Goal: Task Accomplishment & Management: Use online tool/utility

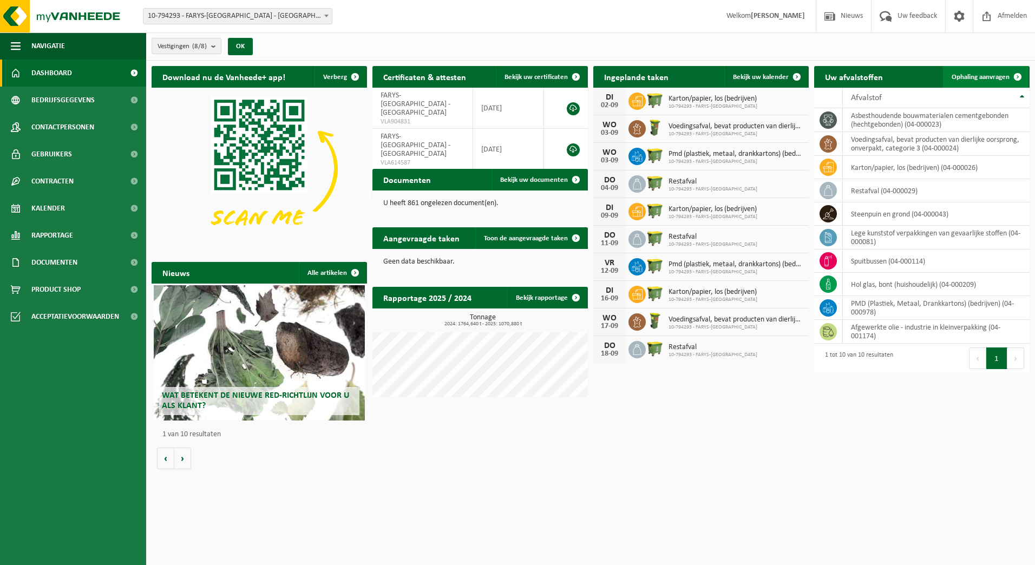
click at [970, 82] on link "Ophaling aanvragen" at bounding box center [985, 77] width 85 height 22
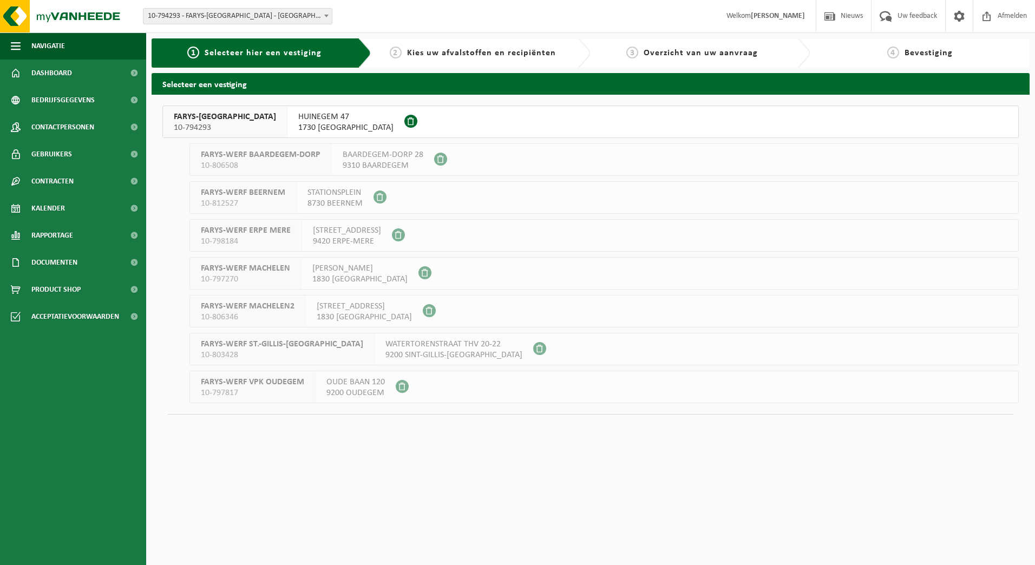
click at [195, 123] on span "10-794293" at bounding box center [225, 127] width 102 height 11
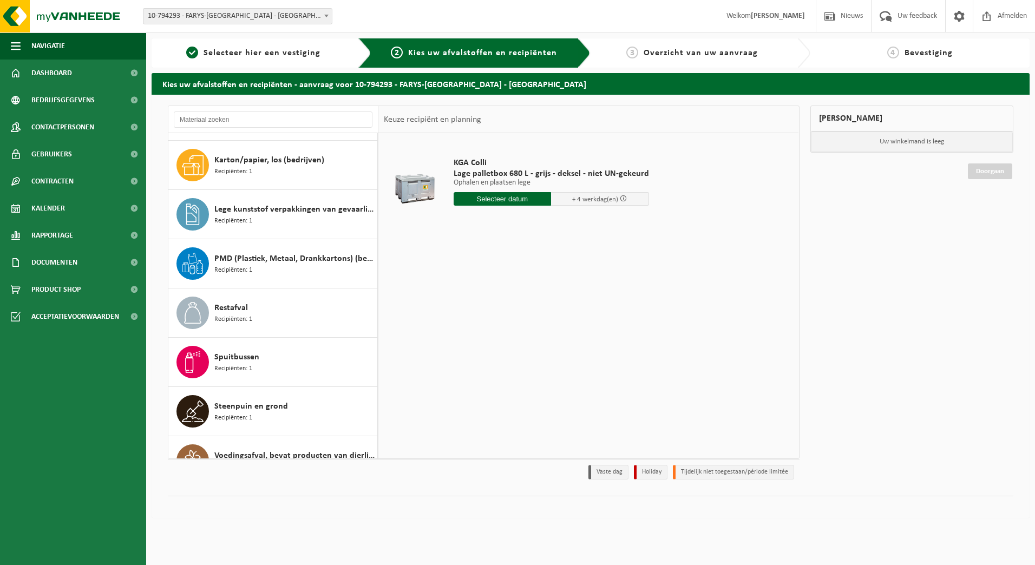
scroll to position [167, 0]
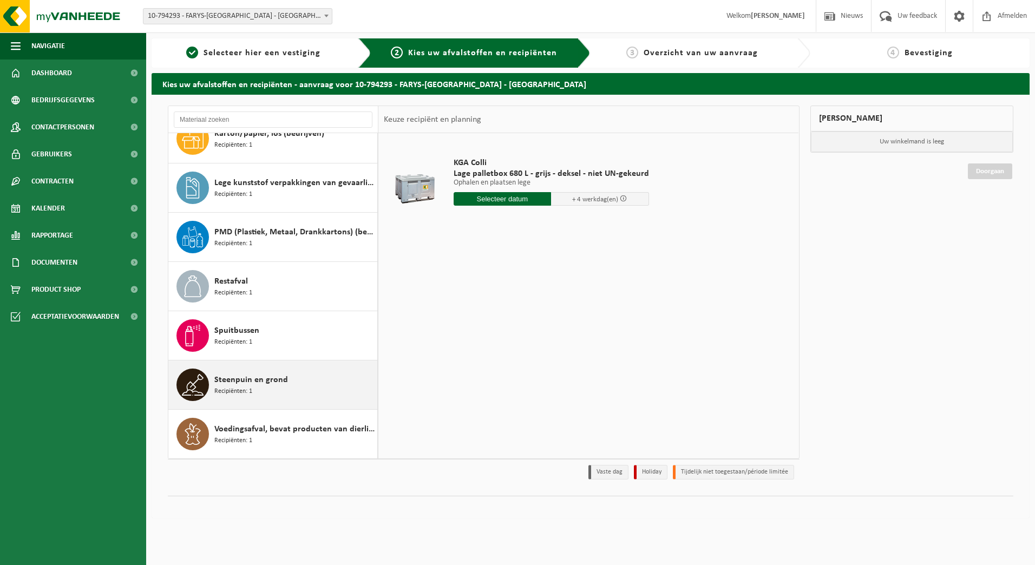
click at [291, 386] on div "Steenpuin en grond Recipiënten: 1" at bounding box center [294, 384] width 160 height 32
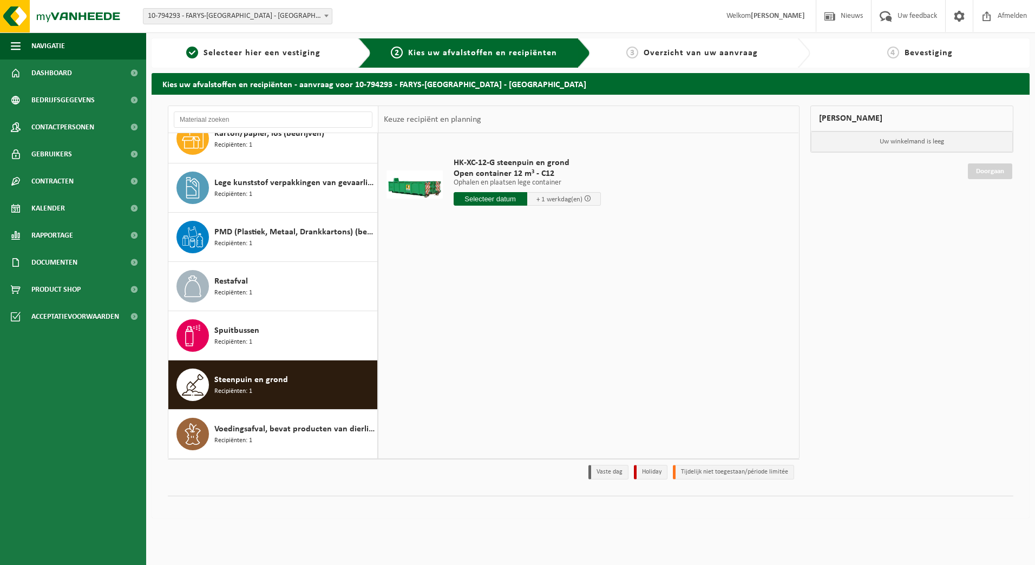
click at [524, 201] on input "text" at bounding box center [490, 199] width 74 height 14
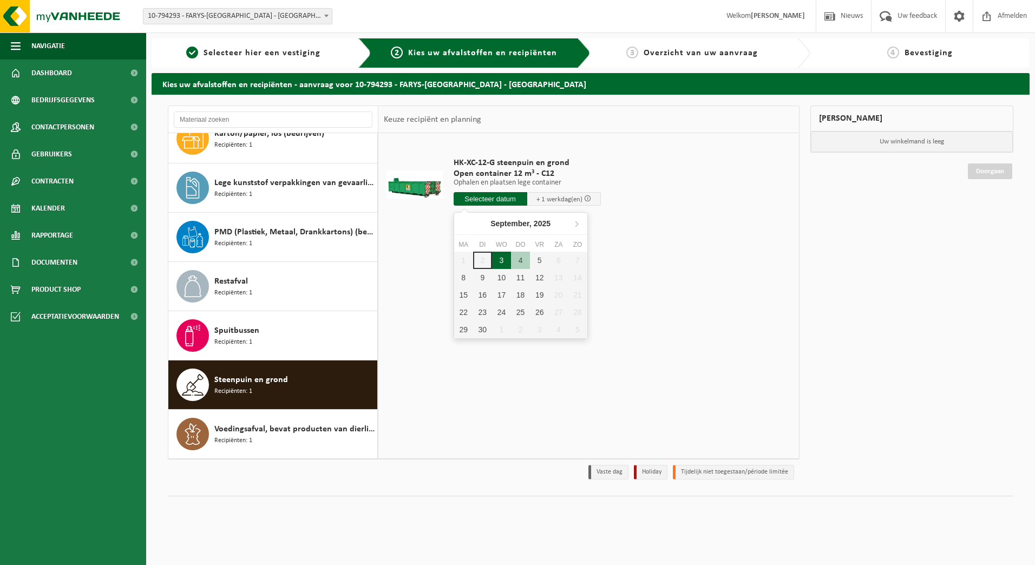
click at [500, 261] on div "3" at bounding box center [501, 260] width 19 height 17
type input "Van 2025-09-03"
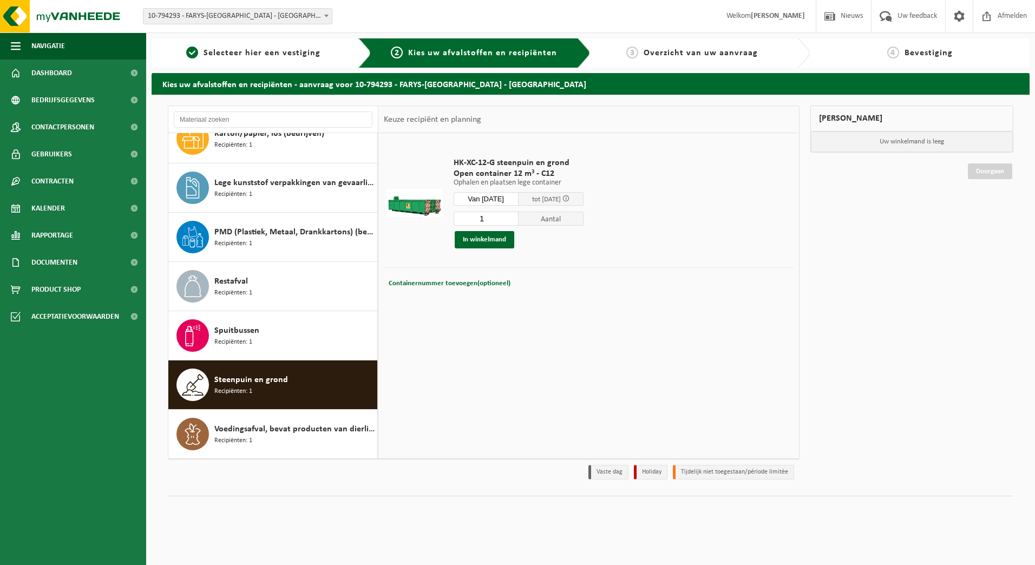
drag, startPoint x: 497, startPoint y: 216, endPoint x: 411, endPoint y: 233, distance: 88.3
click at [411, 233] on tr "HK-XC-12-G steenpuin en grond Open container 12 m³ - C12 Ophalen en plaatsen le…" at bounding box center [588, 203] width 409 height 129
type input "2"
click at [486, 239] on button "In winkelmand" at bounding box center [485, 239] width 60 height 17
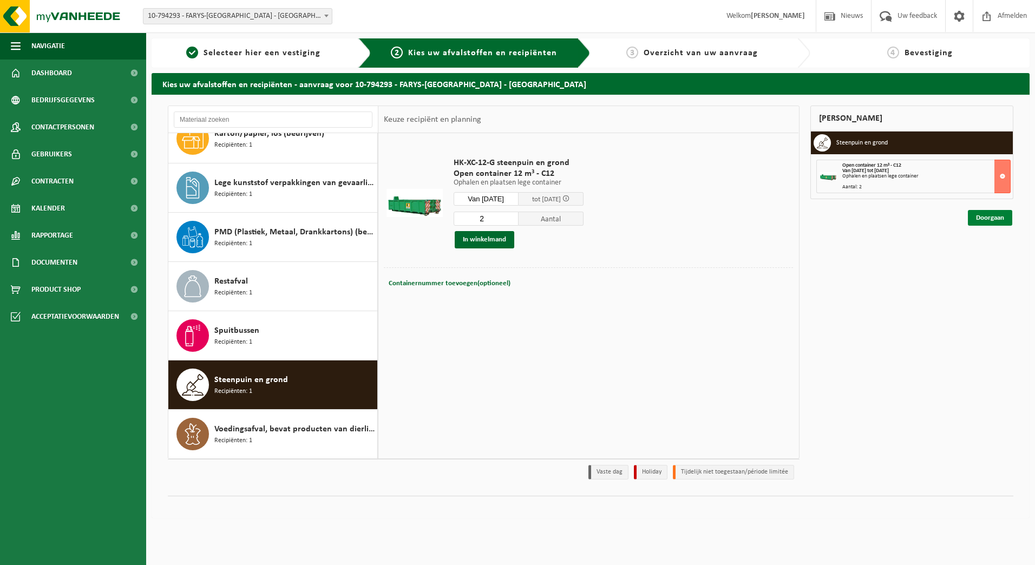
click at [997, 220] on link "Doorgaan" at bounding box center [989, 218] width 44 height 16
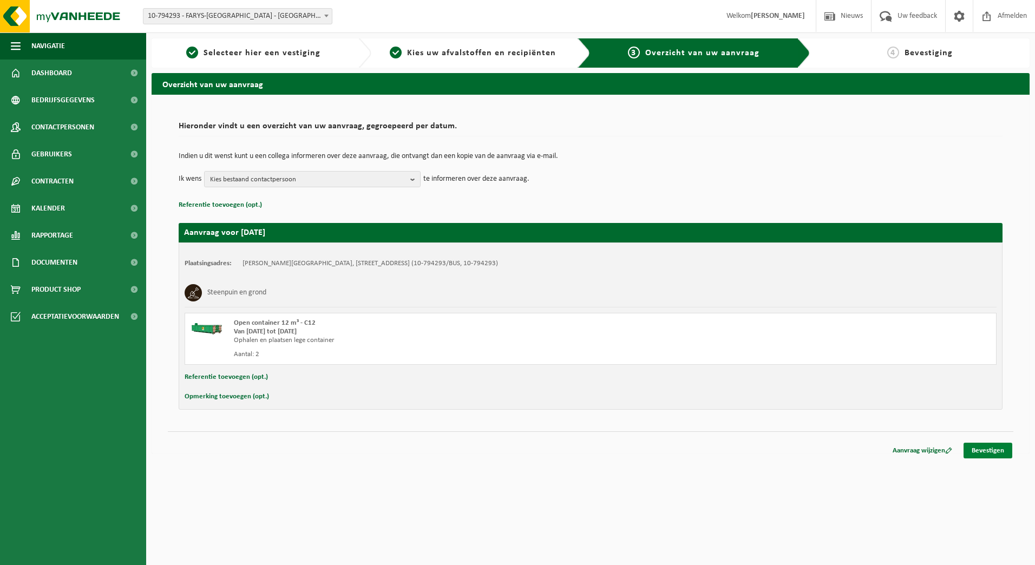
click at [993, 447] on link "Bevestigen" at bounding box center [987, 451] width 49 height 16
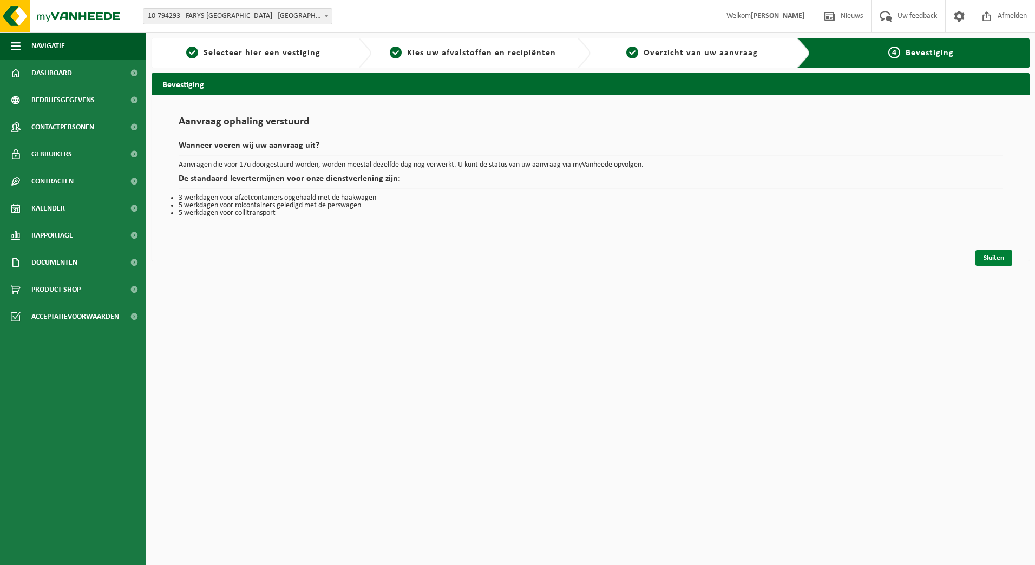
click at [986, 258] on link "Sluiten" at bounding box center [993, 258] width 37 height 16
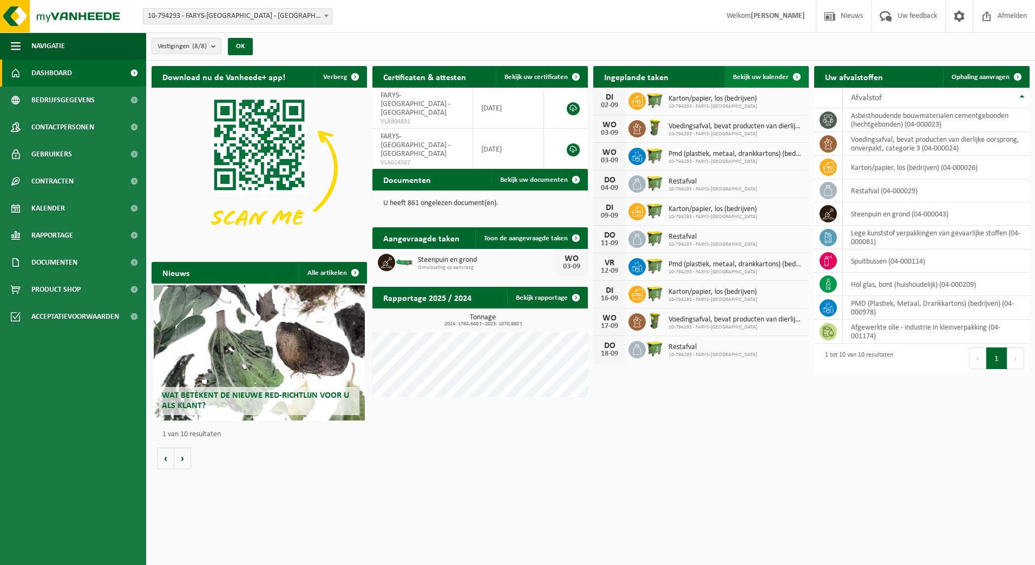
click at [765, 74] on span "Bekijk uw kalender" at bounding box center [761, 77] width 56 height 7
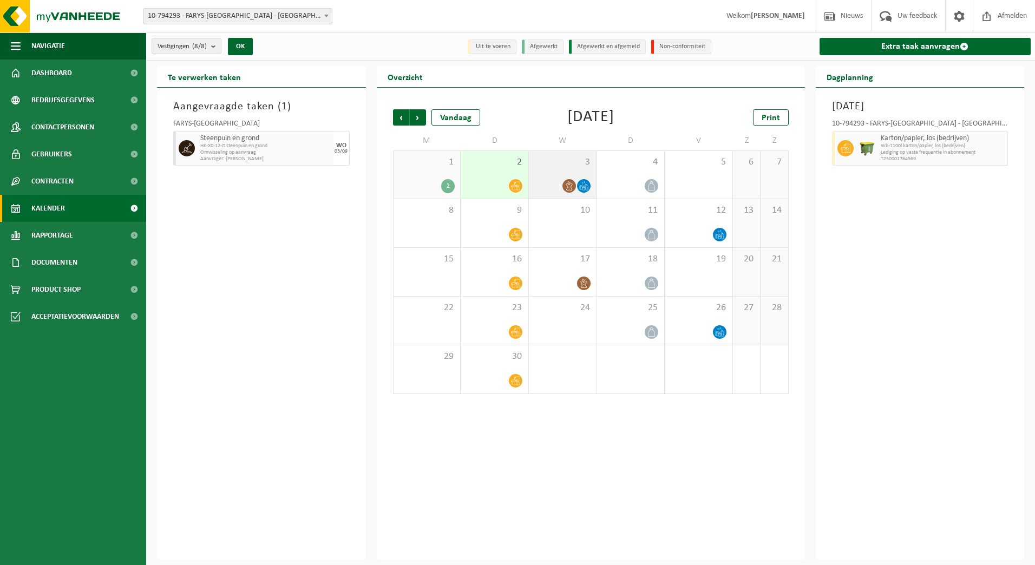
click at [583, 188] on icon at bounding box center [583, 185] width 9 height 9
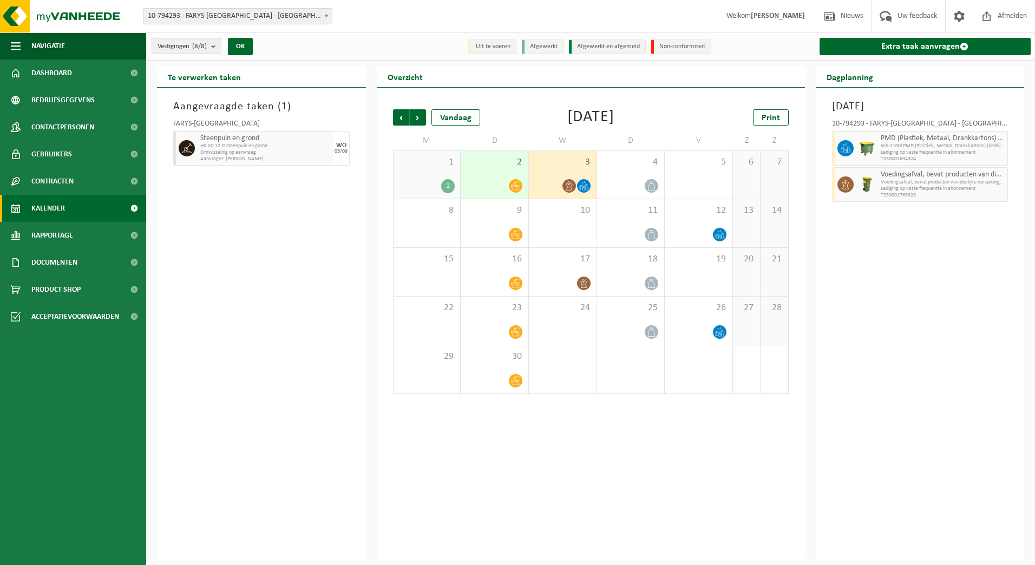
click at [566, 188] on icon at bounding box center [568, 185] width 9 height 9
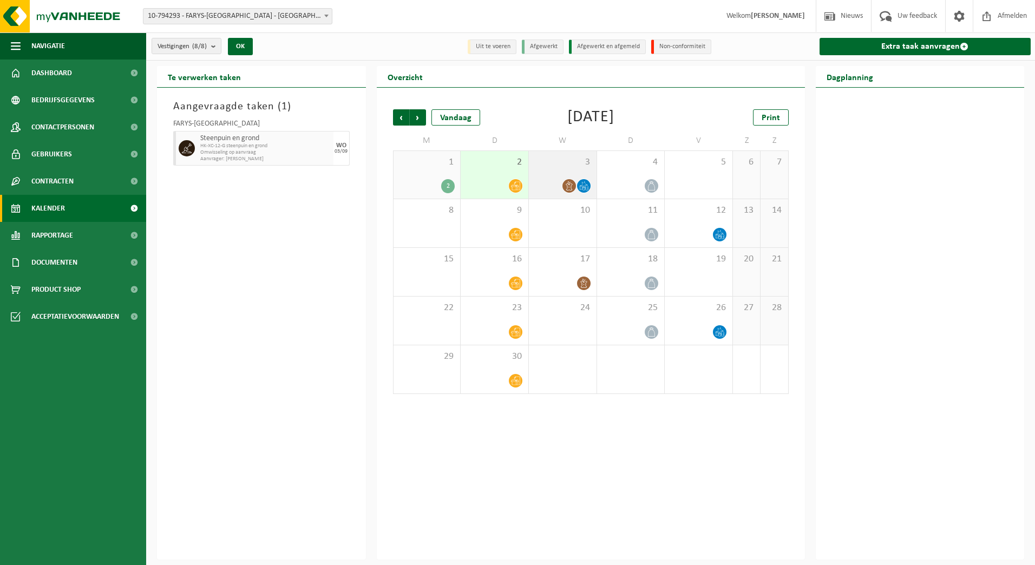
click at [586, 186] on icon at bounding box center [583, 185] width 9 height 9
